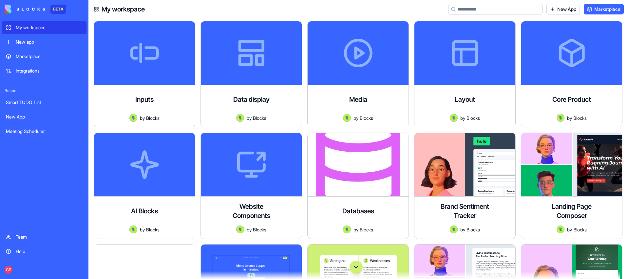
click at [358, 267] on button "Scroll to bottom" at bounding box center [356, 266] width 13 height 13
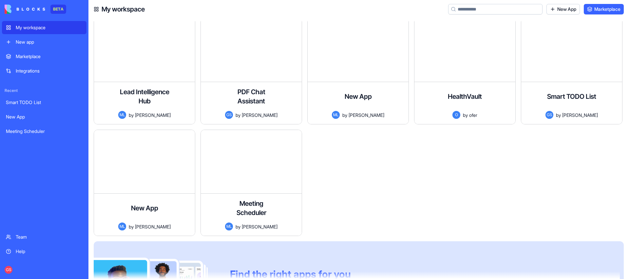
scroll to position [36659, 0]
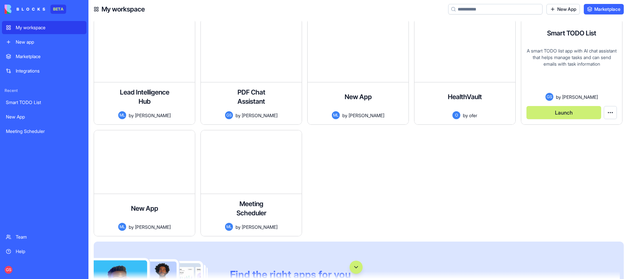
click at [572, 109] on button "Launch" at bounding box center [564, 112] width 75 height 13
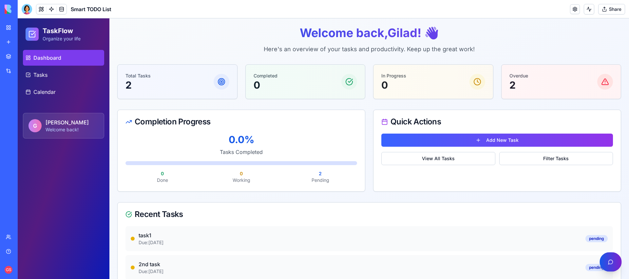
click at [612, 263] on button "button" at bounding box center [611, 261] width 22 height 19
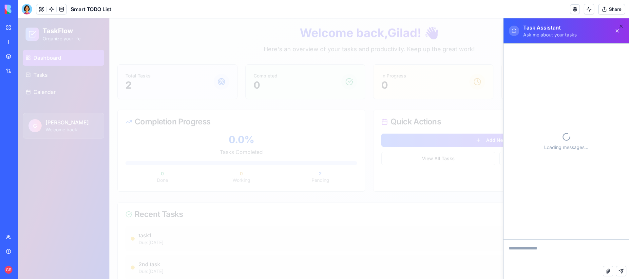
scroll to position [380, 0]
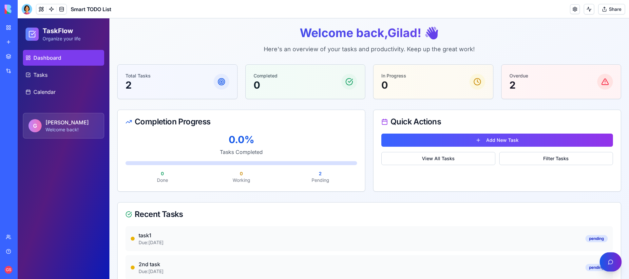
click at [609, 265] on button "button" at bounding box center [611, 261] width 22 height 19
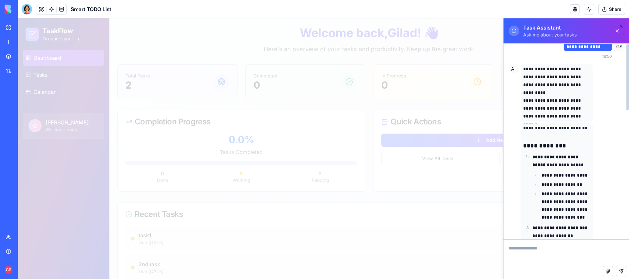
scroll to position [0, 0]
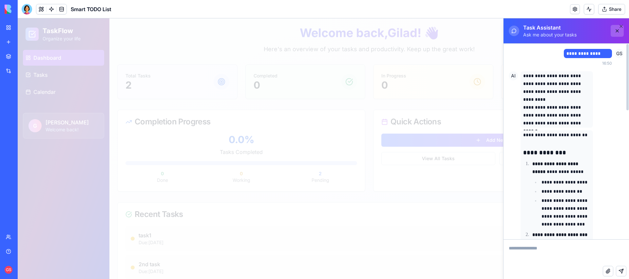
click at [619, 31] on button at bounding box center [617, 31] width 13 height 12
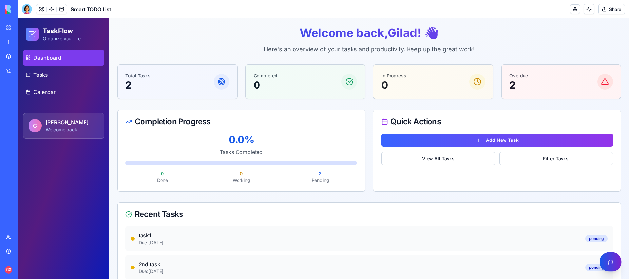
click at [614, 256] on button "button" at bounding box center [611, 261] width 22 height 19
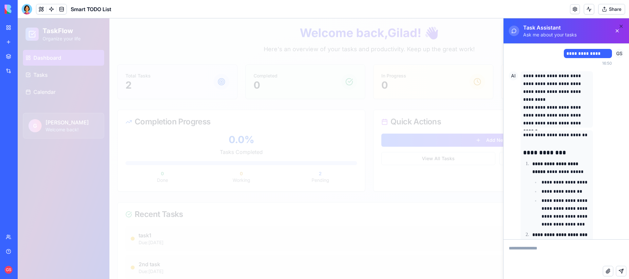
scroll to position [380, 0]
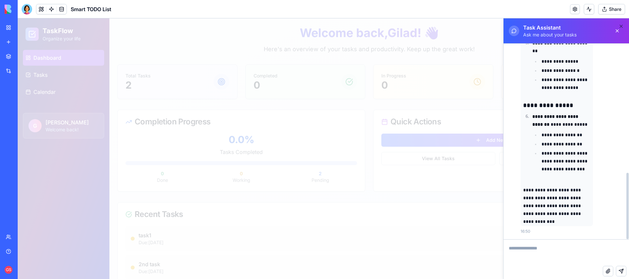
click at [589, 194] on p "**********" at bounding box center [556, 205] width 67 height 39
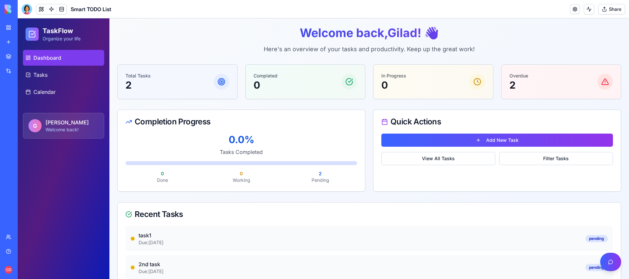
scroll to position [40, 0]
